Goal: Information Seeking & Learning: Learn about a topic

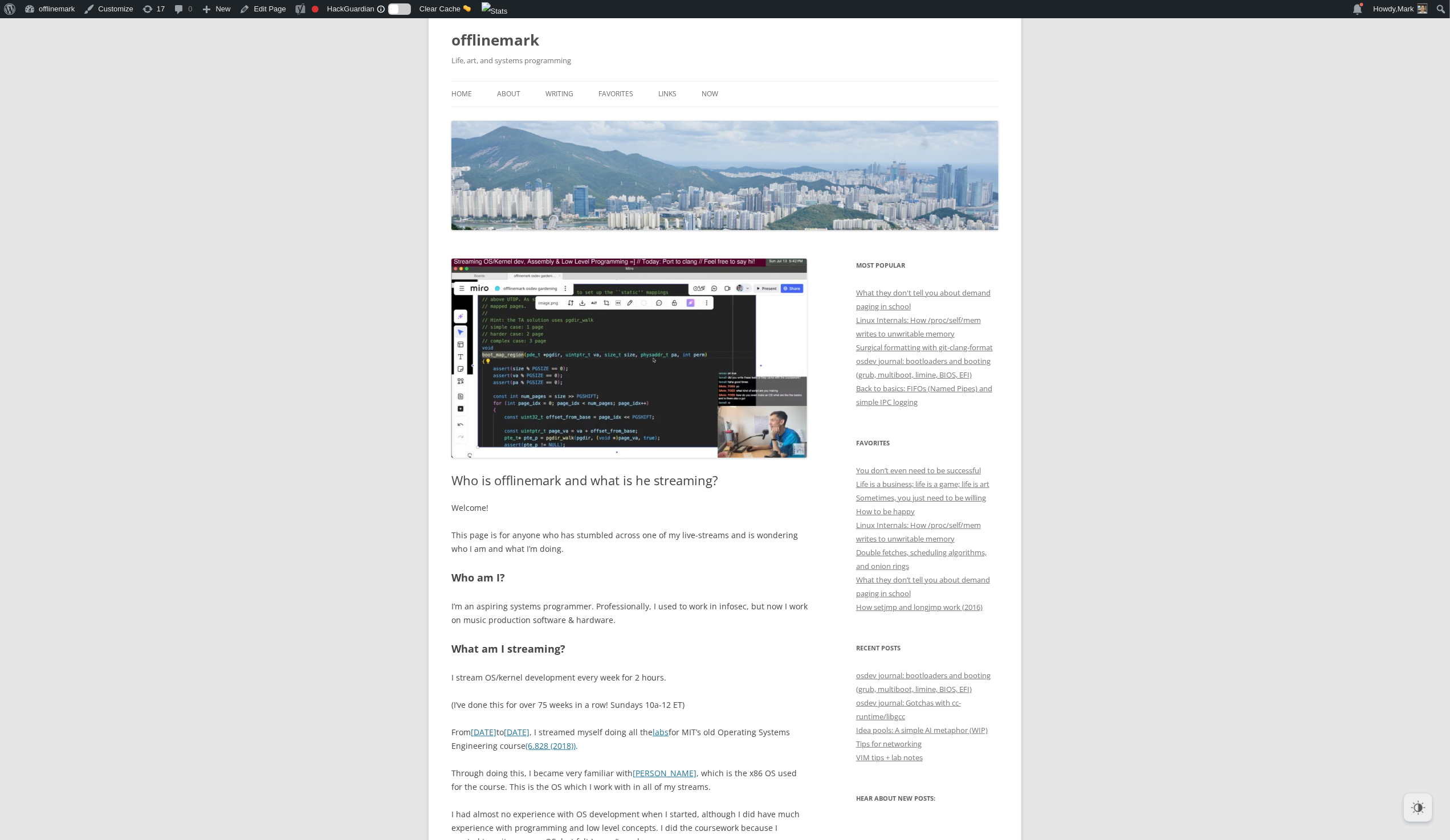
scroll to position [34, 0]
click at [471, 508] on p "Welcome!" at bounding box center [629, 507] width 356 height 14
click at [470, 508] on p "Welcome!" at bounding box center [629, 507] width 356 height 14
copy p "Welcome"
click at [468, 603] on p "I’m an aspiring systems programmer. Professionally, I used to work in infosec, …" at bounding box center [629, 612] width 356 height 27
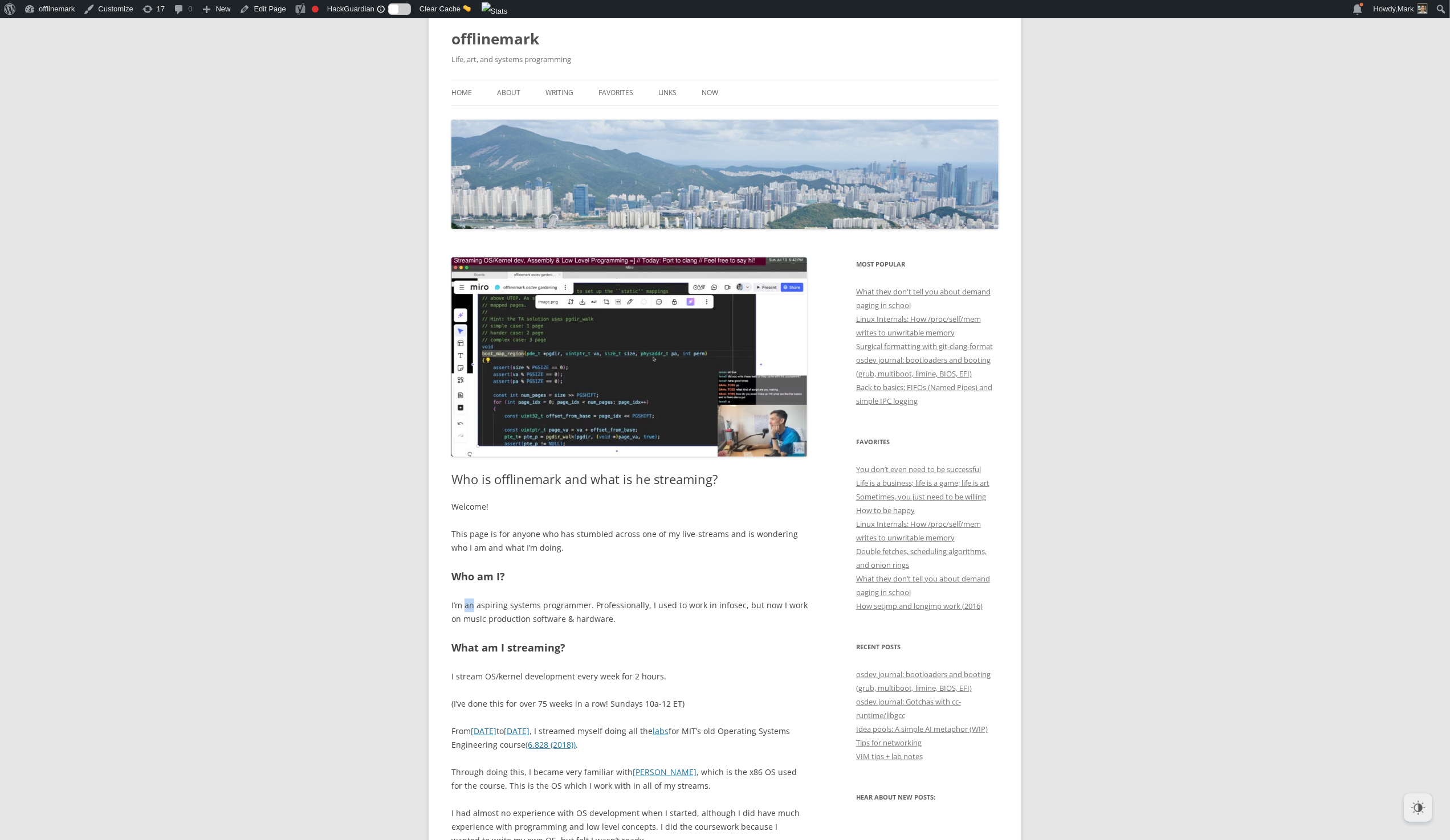
click at [469, 604] on p "I’m an aspiring systems programmer. Professionally, I used to work in infosec, …" at bounding box center [629, 612] width 356 height 27
copy div "I’m an aspiring systems programmer. Professionally, I used to work in infosec, …"
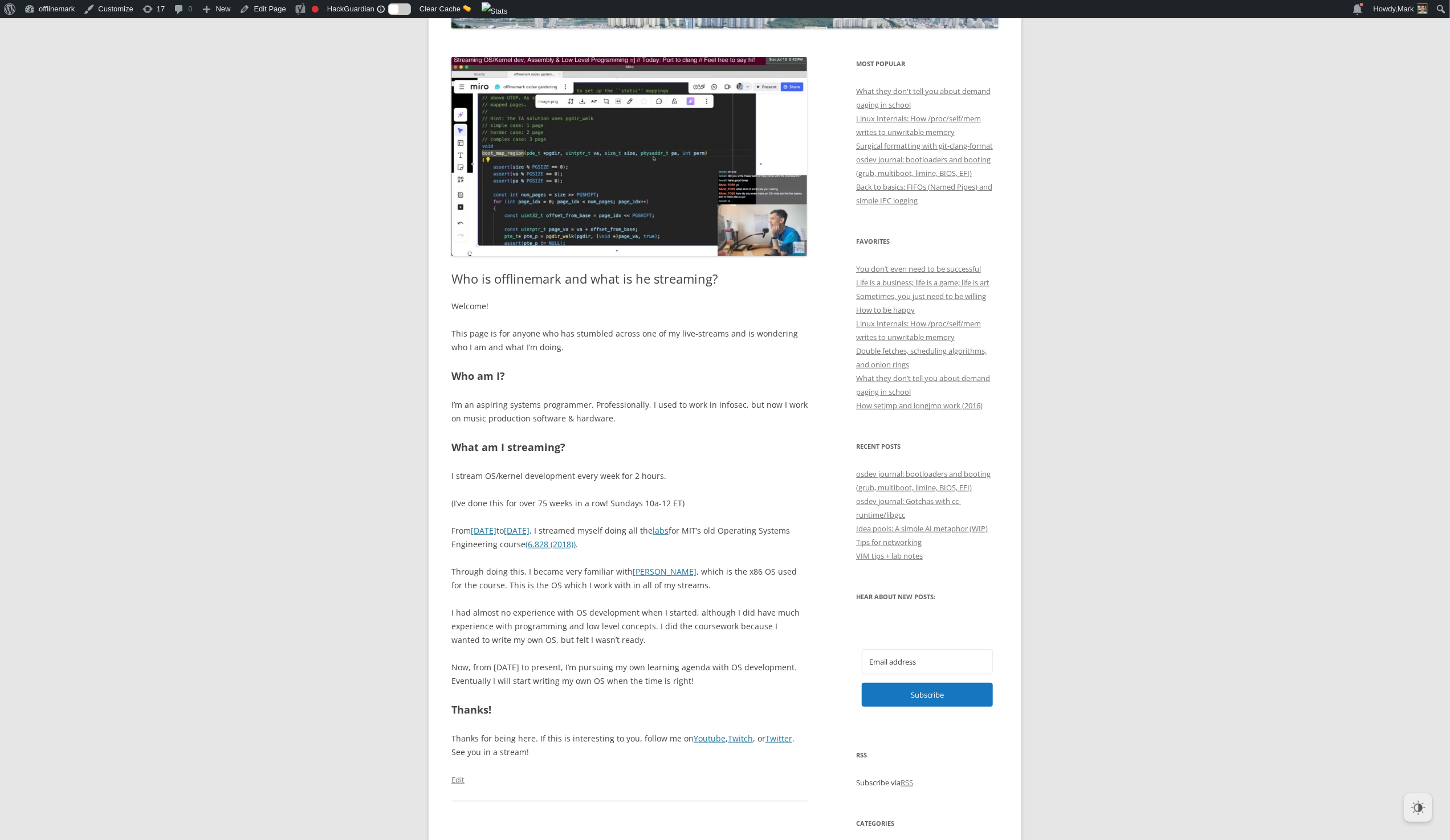
scroll to position [247, 0]
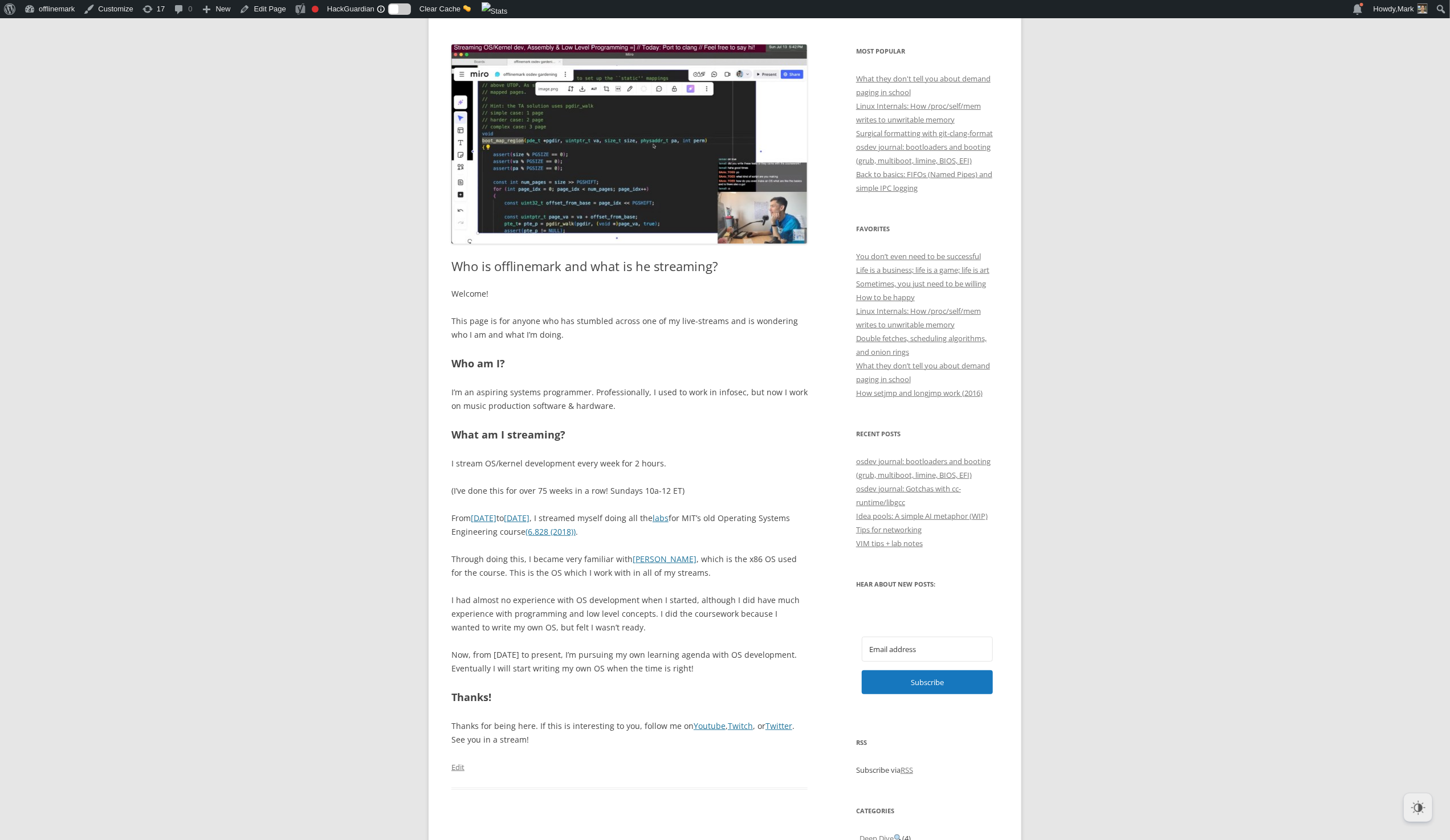
click at [470, 464] on p "I stream OS/kernel development every week for 2 hours." at bounding box center [629, 464] width 356 height 14
drag, startPoint x: 648, startPoint y: 577, endPoint x: 692, endPoint y: 667, distance: 100.2
click at [692, 667] on div "Welcome! This page is for anyone who has stumbled across one of my live-streams…" at bounding box center [629, 517] width 356 height 460
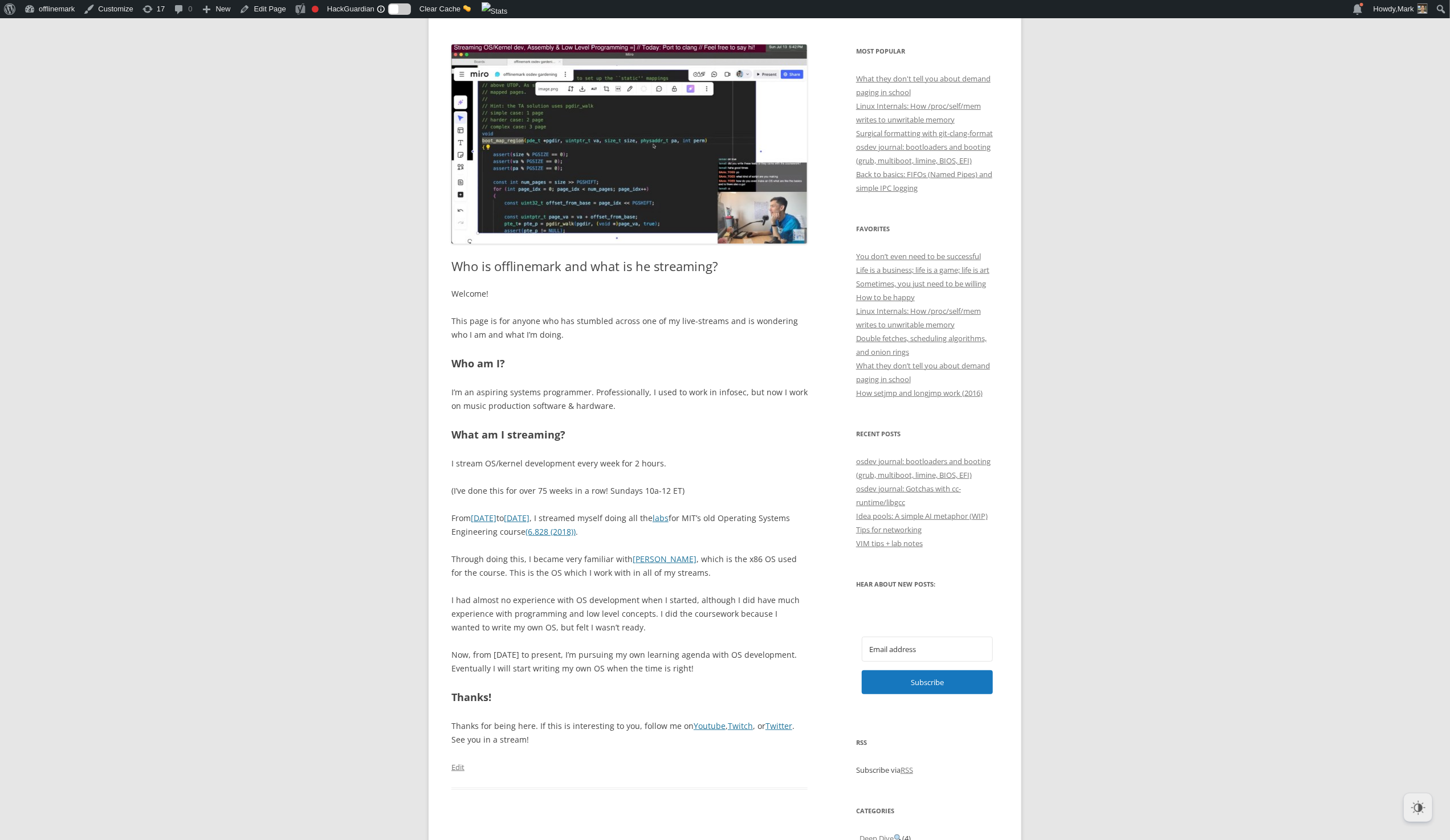
copy div "I stream OS/kernel development every week for 2 hours. (I’ve done this for over…"
